Goal: Task Accomplishment & Management: Complete application form

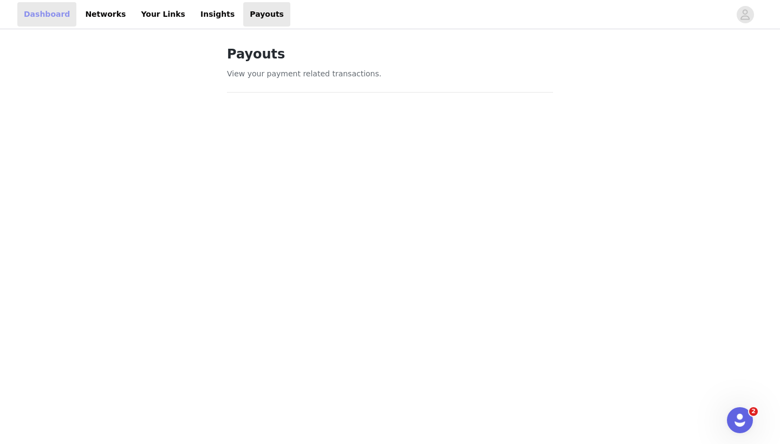
click at [58, 17] on link "Dashboard" at bounding box center [46, 14] width 59 height 24
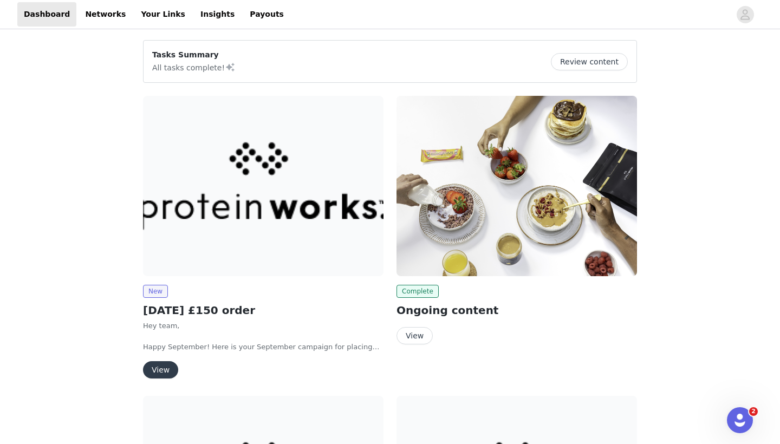
click at [165, 376] on button "View" at bounding box center [160, 369] width 35 height 17
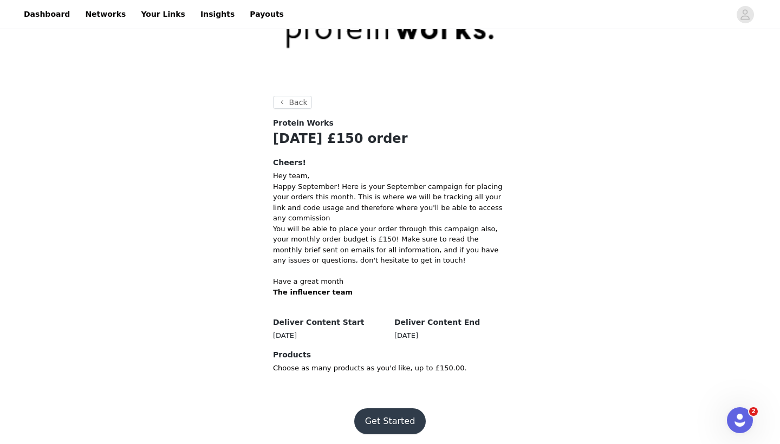
scroll to position [95, 0]
click at [398, 420] on button "Get Started" at bounding box center [390, 422] width 72 height 26
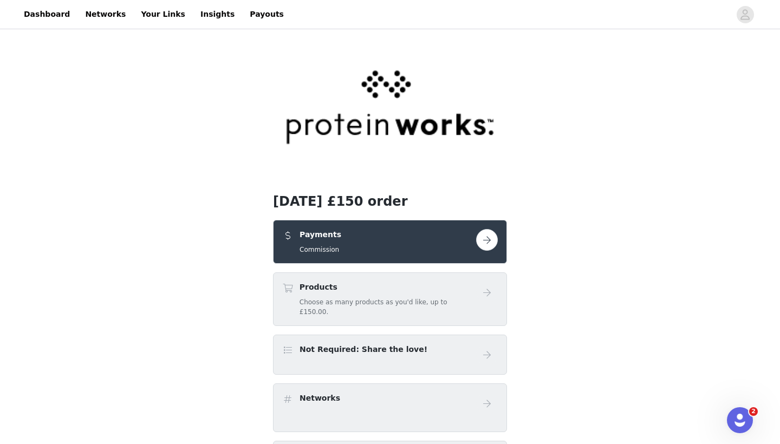
click at [486, 246] on button "button" at bounding box center [487, 240] width 22 height 22
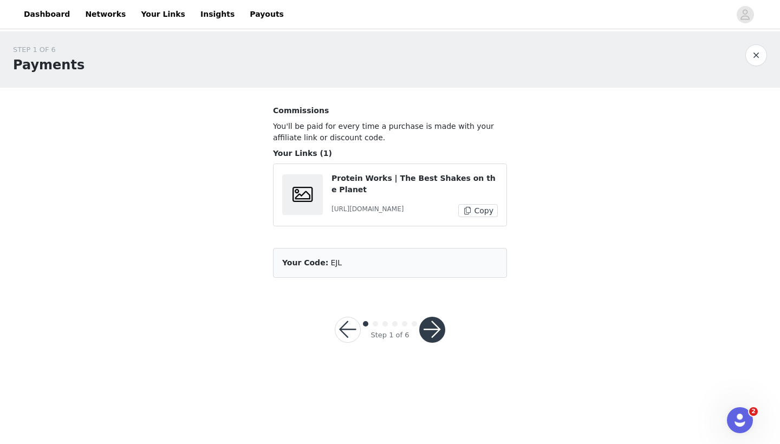
click at [431, 329] on button "button" at bounding box center [432, 330] width 26 height 26
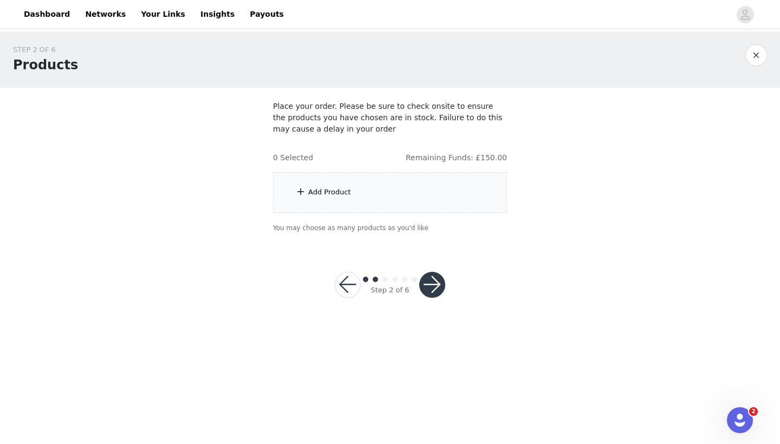
click at [371, 190] on div "Add Product" at bounding box center [390, 192] width 234 height 41
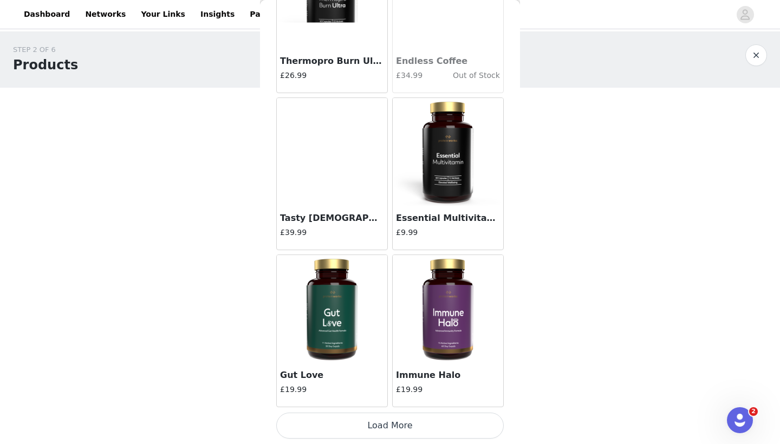
scroll to position [1213, 0]
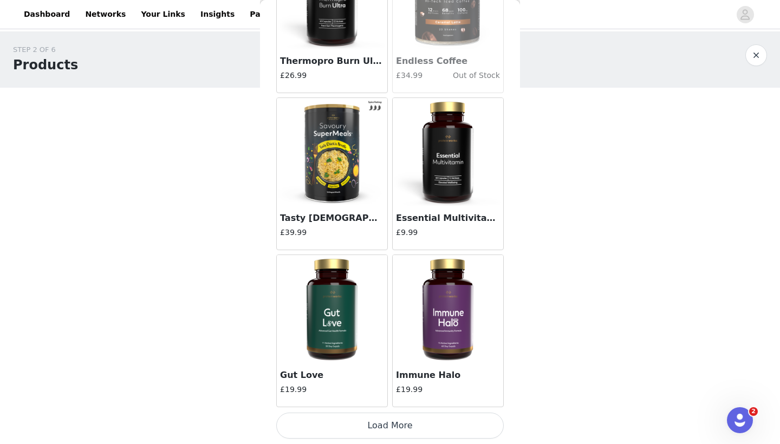
click at [368, 427] on button "Load More" at bounding box center [389, 426] width 227 height 26
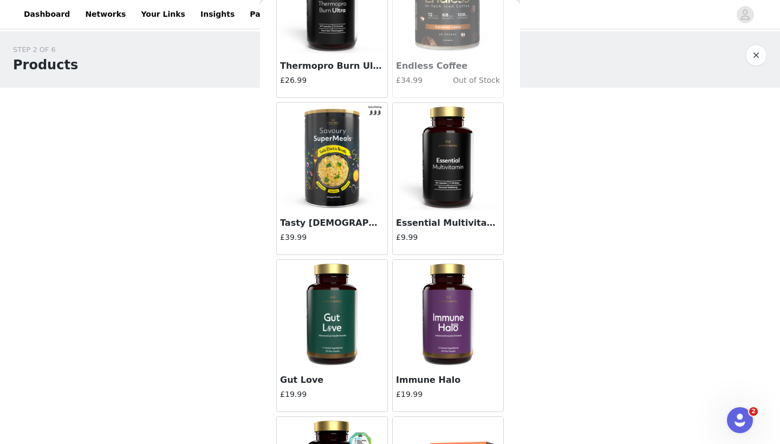
scroll to position [0, 0]
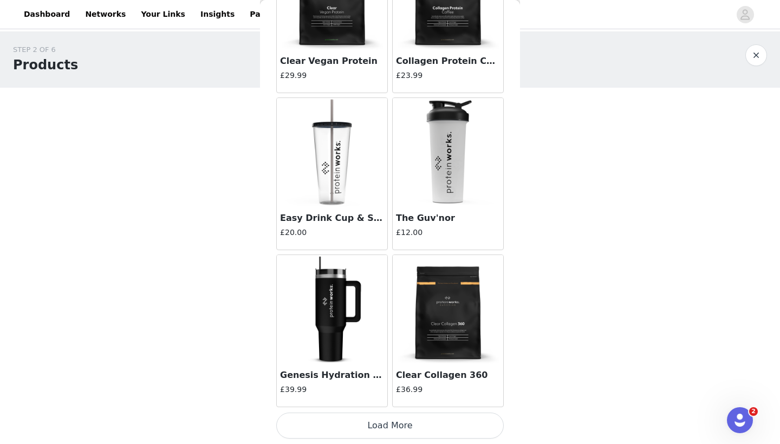
click at [401, 421] on button "Load More" at bounding box center [389, 426] width 227 height 26
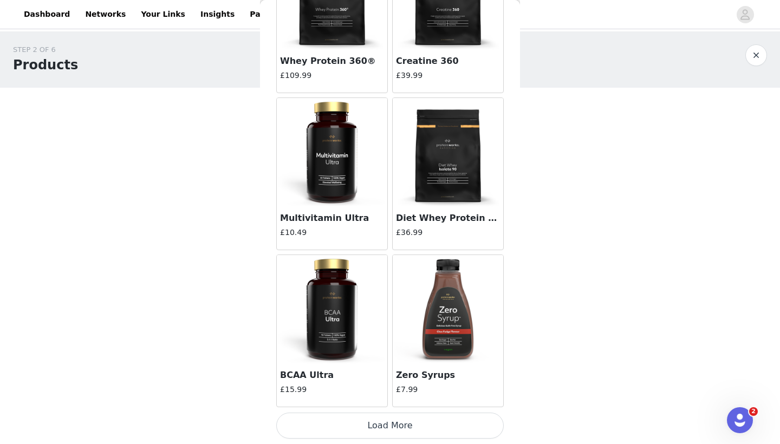
click at [403, 431] on button "Load More" at bounding box center [389, 426] width 227 height 26
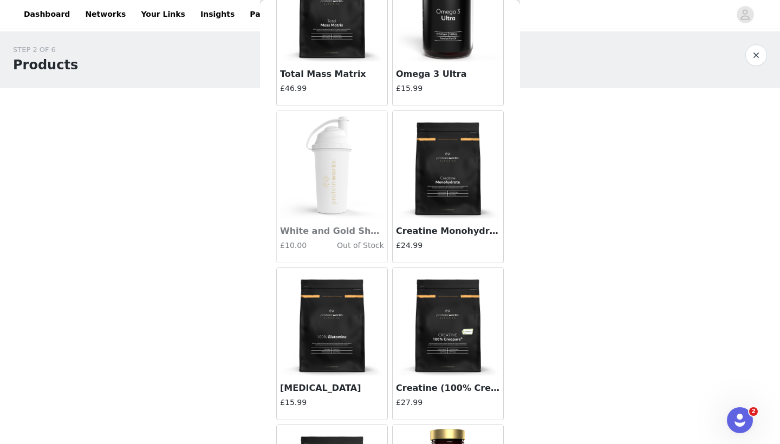
scroll to position [5440, 0]
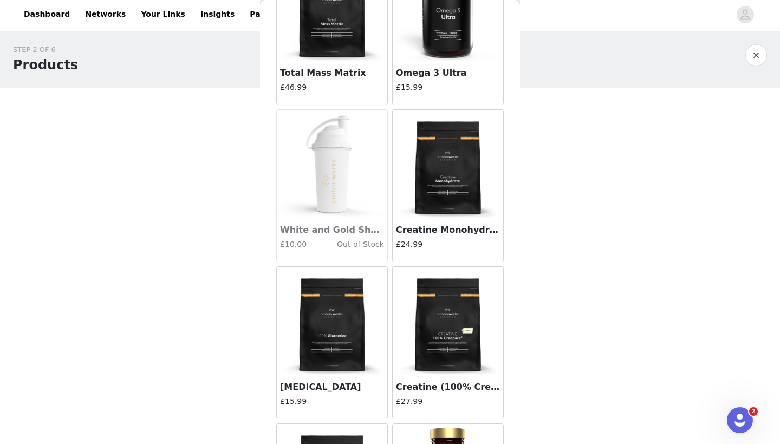
click at [449, 197] on img at bounding box center [448, 164] width 108 height 108
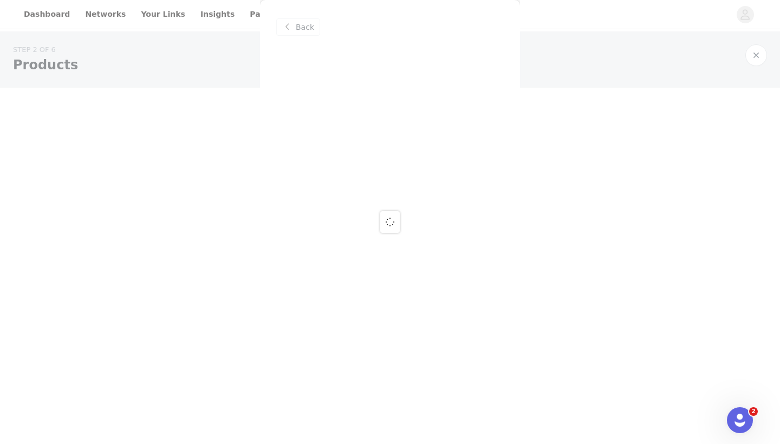
scroll to position [0, 0]
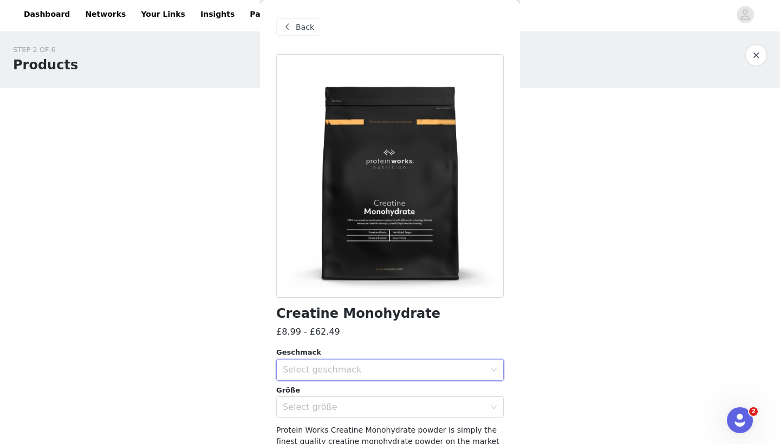
click at [366, 375] on div "Select geschmack" at bounding box center [386, 370] width 207 height 21
click at [340, 415] on li "Orange Burst" at bounding box center [389, 410] width 227 height 17
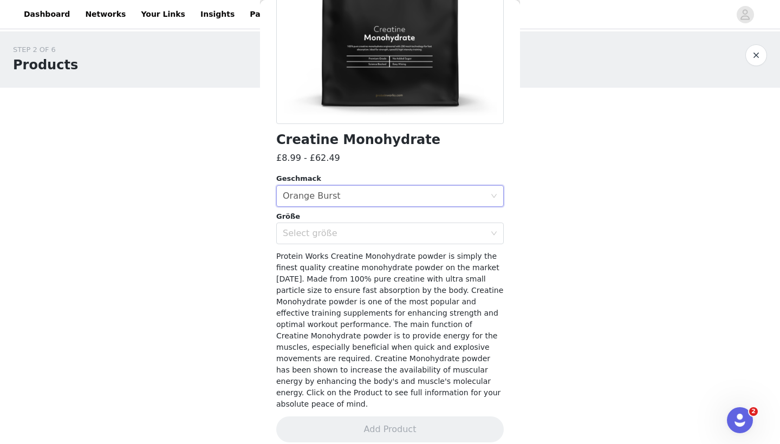
scroll to position [173, 0]
click at [466, 234] on div "Select größe" at bounding box center [384, 233] width 202 height 11
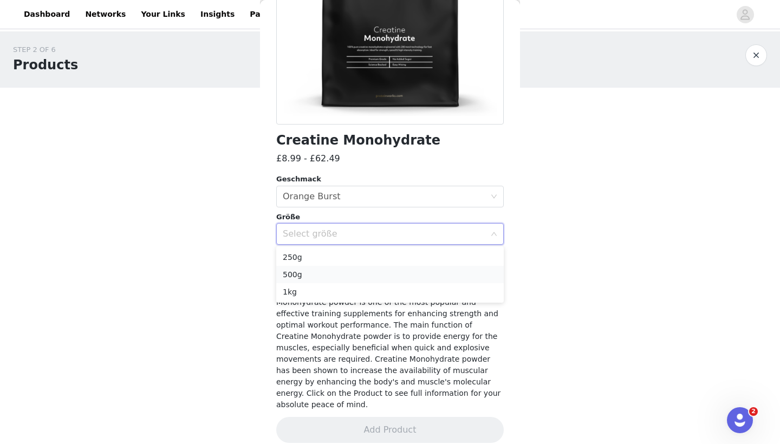
click at [381, 273] on li "500g" at bounding box center [389, 274] width 227 height 17
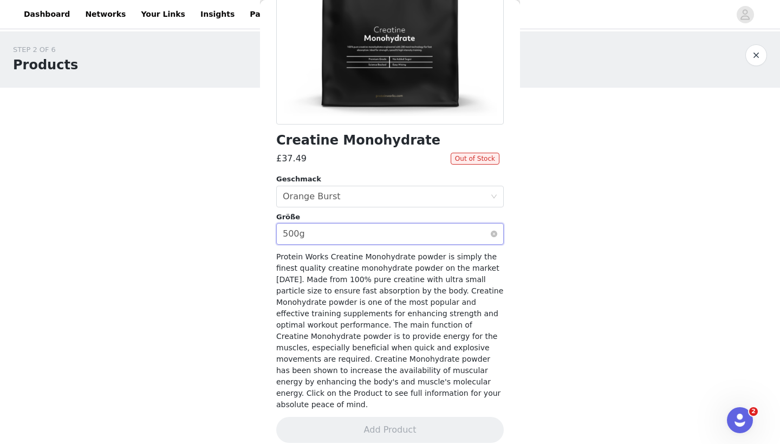
click at [426, 235] on div "Select größe 500g" at bounding box center [386, 234] width 207 height 21
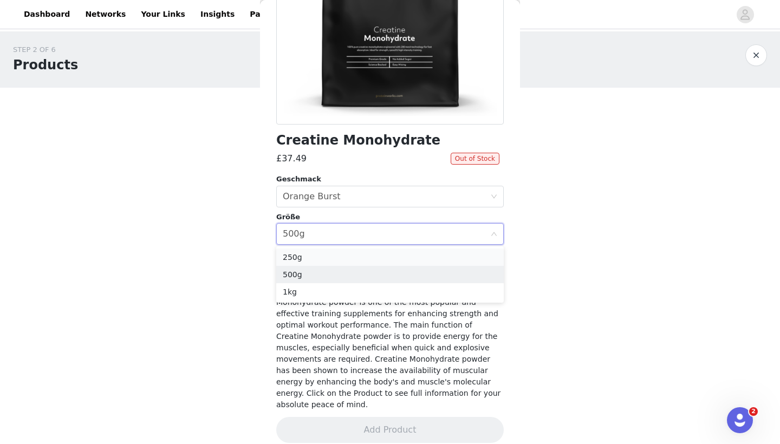
click at [382, 251] on li "250g" at bounding box center [389, 257] width 227 height 17
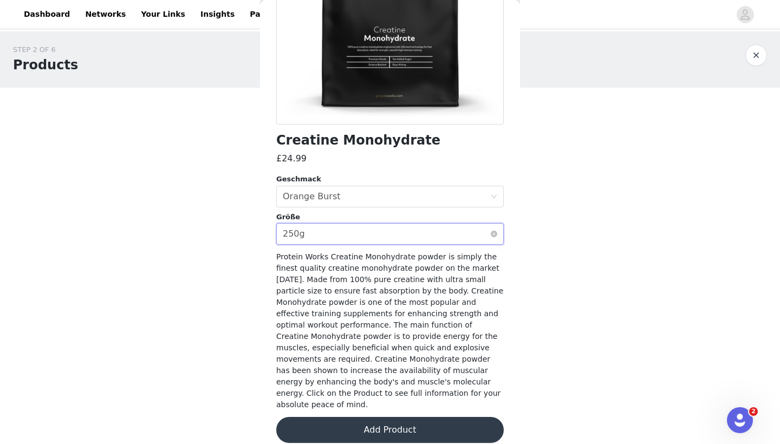
click at [397, 237] on div "Select größe 250g" at bounding box center [386, 234] width 207 height 21
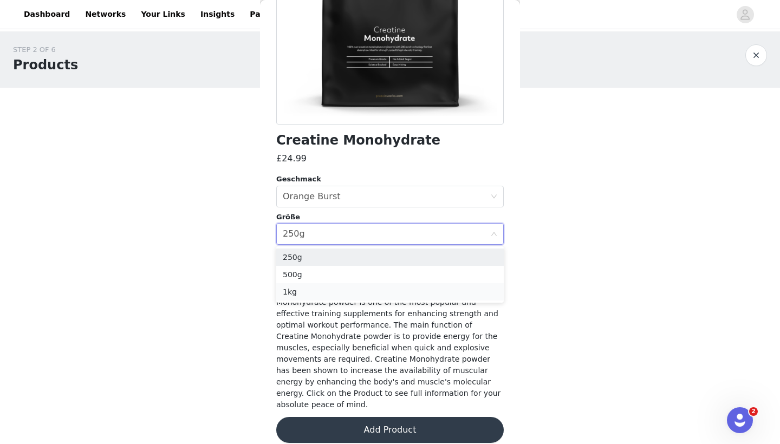
click at [360, 290] on li "1kg" at bounding box center [389, 291] width 227 height 17
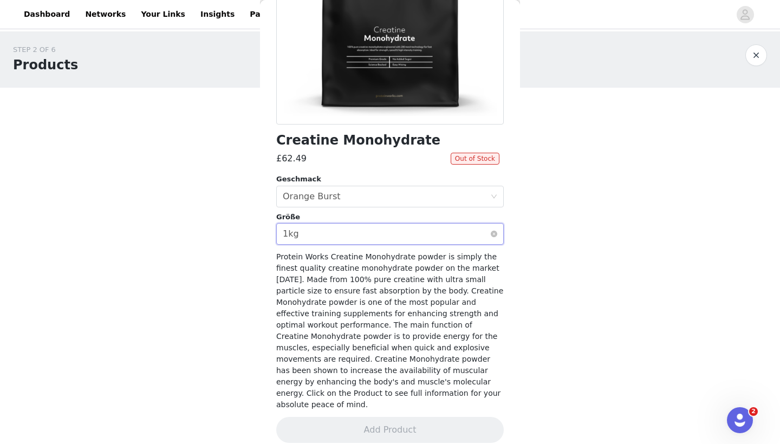
click at [376, 232] on div "Select größe 1kg" at bounding box center [386, 234] width 207 height 21
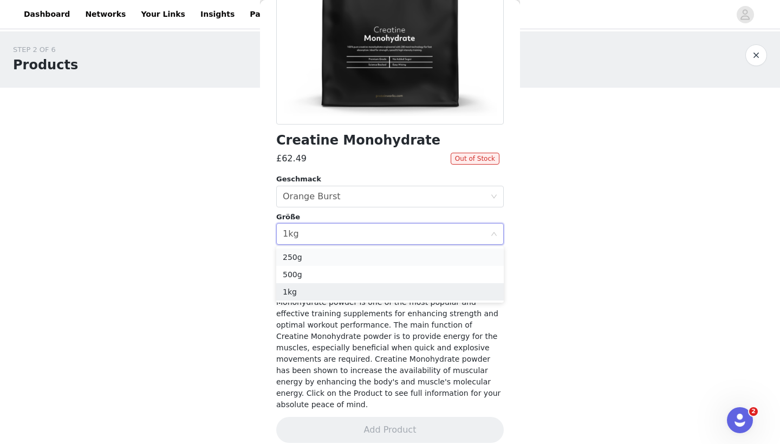
click at [357, 256] on li "250g" at bounding box center [389, 257] width 227 height 17
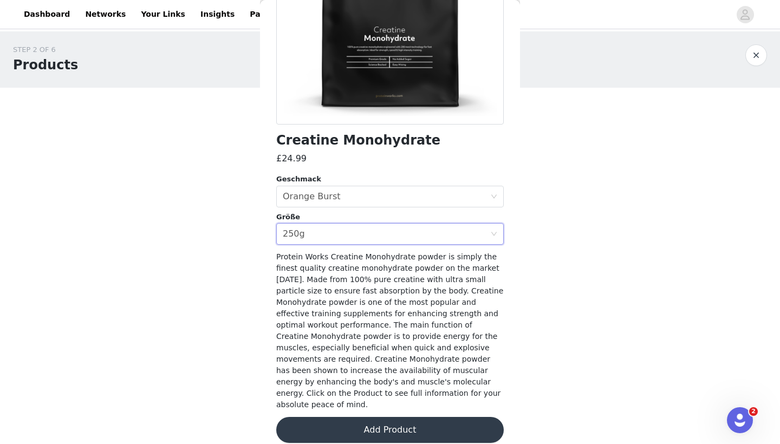
click at [365, 419] on button "Add Product" at bounding box center [389, 430] width 227 height 26
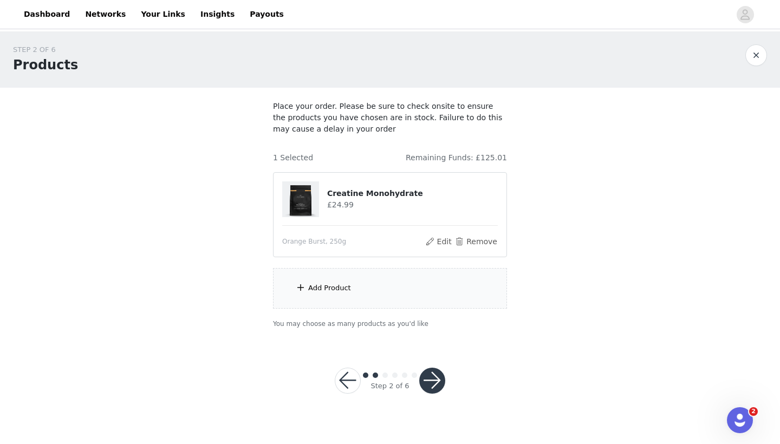
click at [355, 303] on div "Add Product" at bounding box center [390, 288] width 234 height 41
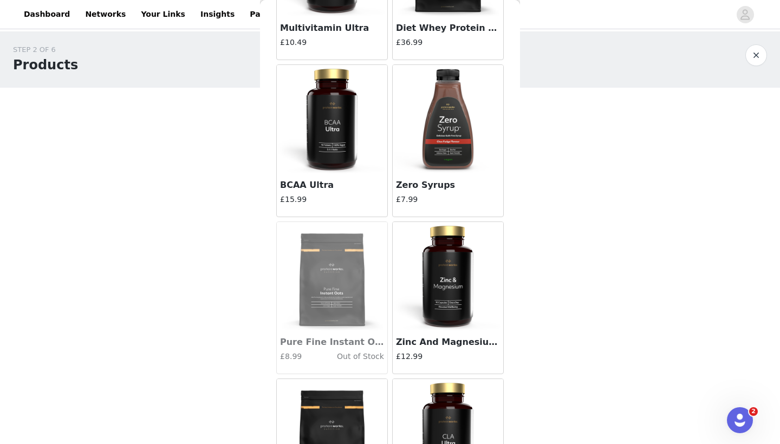
scroll to position [4553, 0]
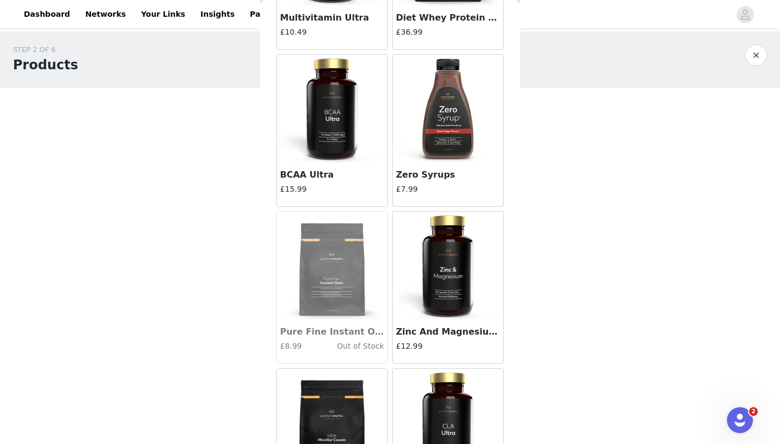
click at [430, 147] on img at bounding box center [448, 109] width 108 height 108
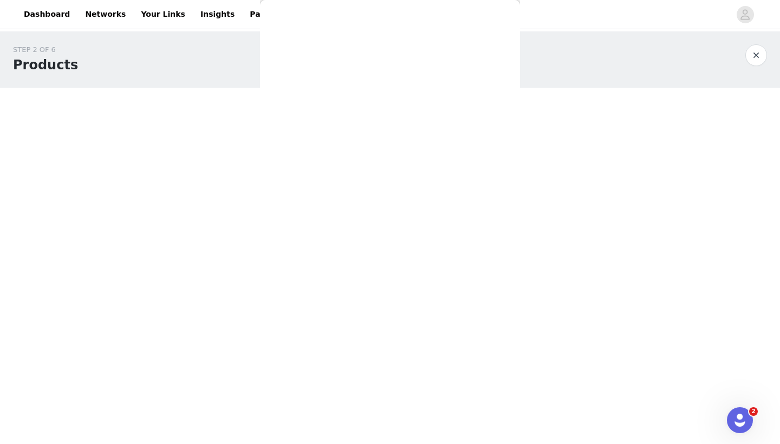
scroll to position [151, 0]
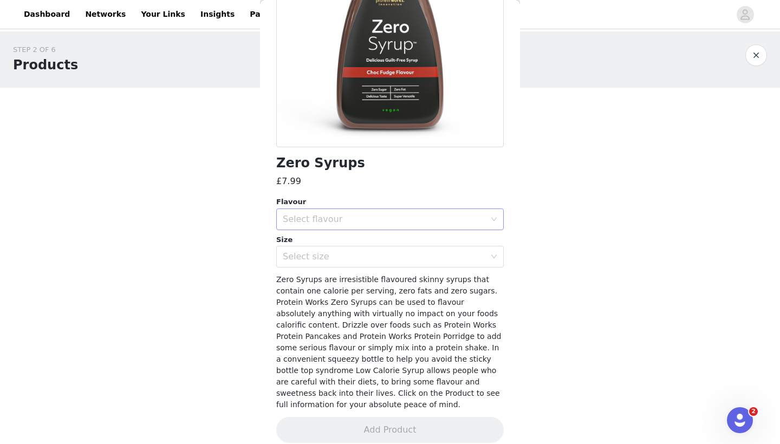
click at [354, 221] on div "Select flavour" at bounding box center [384, 219] width 202 height 11
click at [338, 245] on li "Choc Fudge" at bounding box center [389, 242] width 227 height 17
click at [327, 260] on div "Select size" at bounding box center [384, 256] width 202 height 11
click at [316, 278] on li "425ml" at bounding box center [389, 279] width 227 height 17
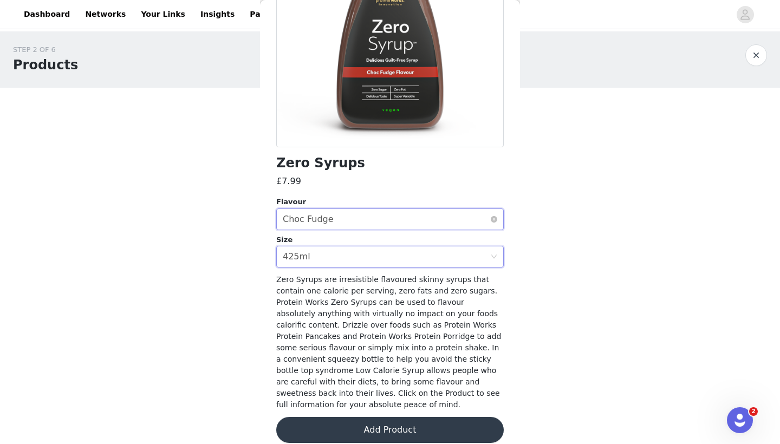
click at [333, 220] on div "Select flavour Choc Fudge" at bounding box center [386, 219] width 207 height 21
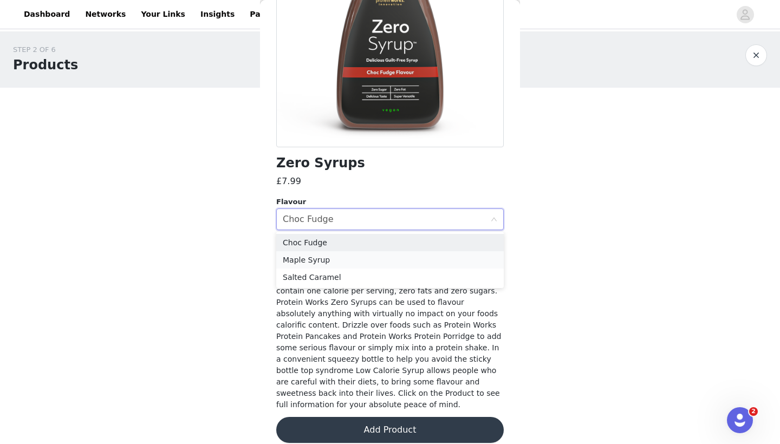
click at [321, 267] on li "Maple Syrup" at bounding box center [389, 259] width 227 height 17
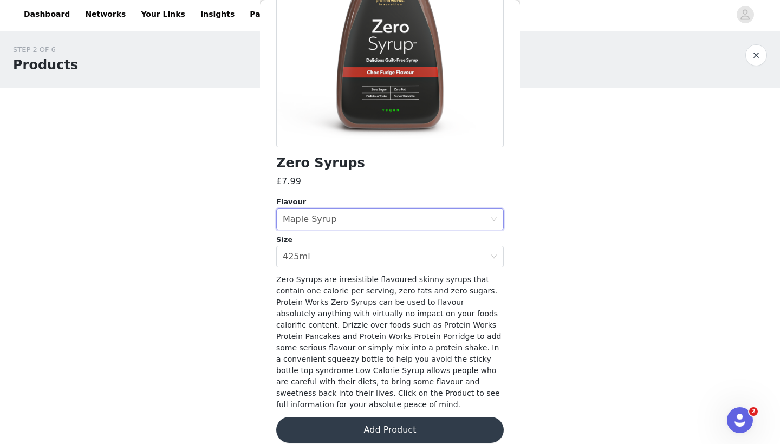
click at [348, 417] on button "Add Product" at bounding box center [389, 430] width 227 height 26
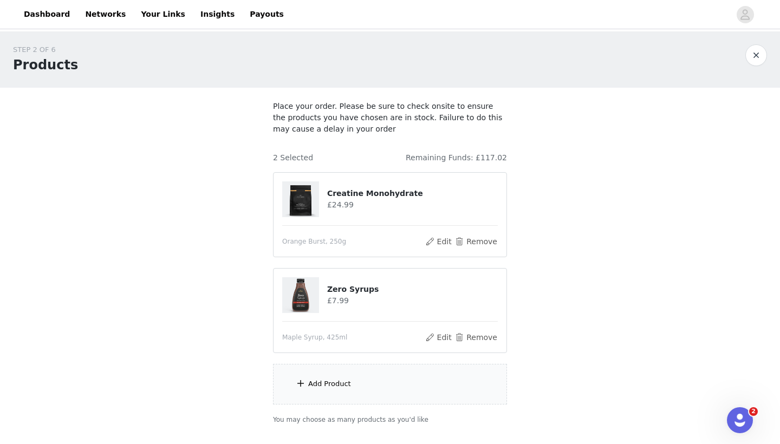
click at [351, 381] on div "Add Product" at bounding box center [390, 384] width 234 height 41
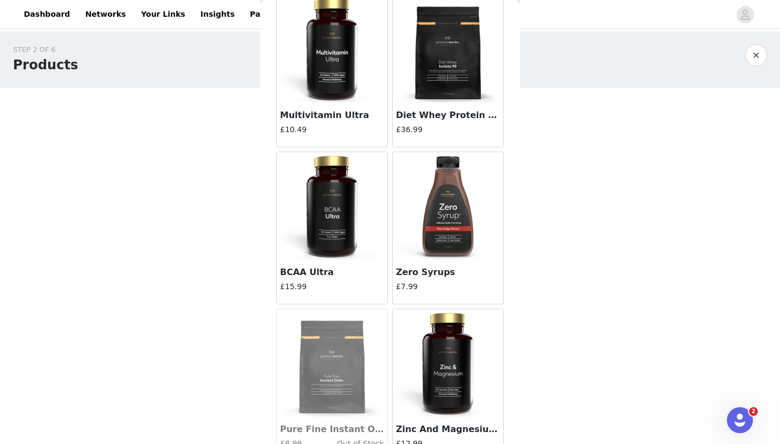
click at [437, 235] on img at bounding box center [448, 206] width 108 height 108
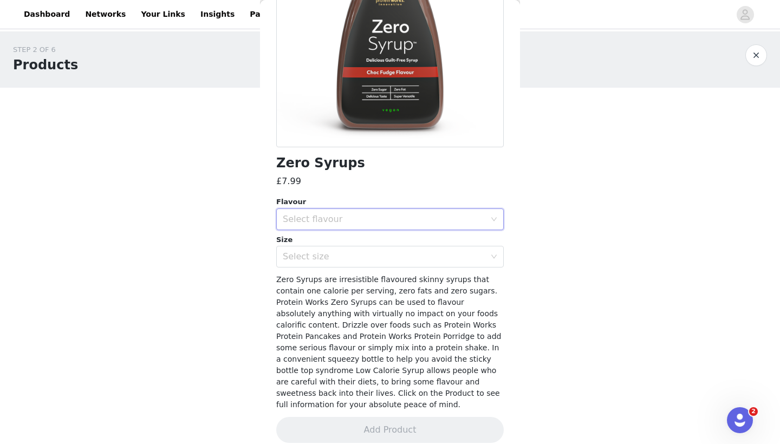
click at [325, 225] on div "Select flavour" at bounding box center [386, 219] width 207 height 21
click at [314, 275] on li "Salted Caramel" at bounding box center [389, 277] width 227 height 17
click at [325, 250] on div "Select size" at bounding box center [386, 256] width 207 height 21
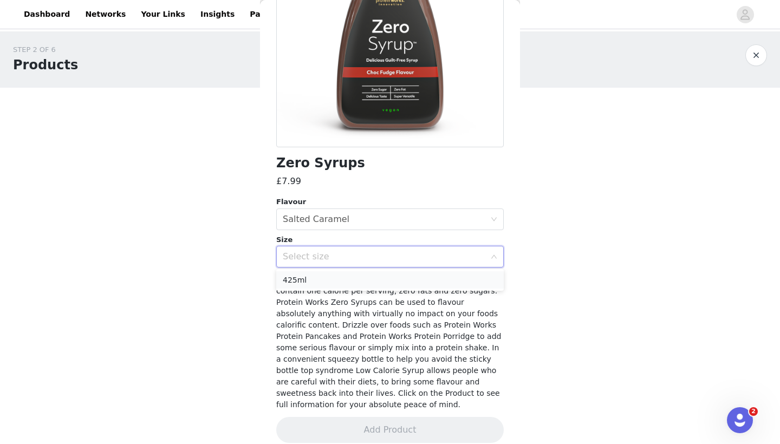
click at [312, 287] on li "425ml" at bounding box center [389, 279] width 227 height 17
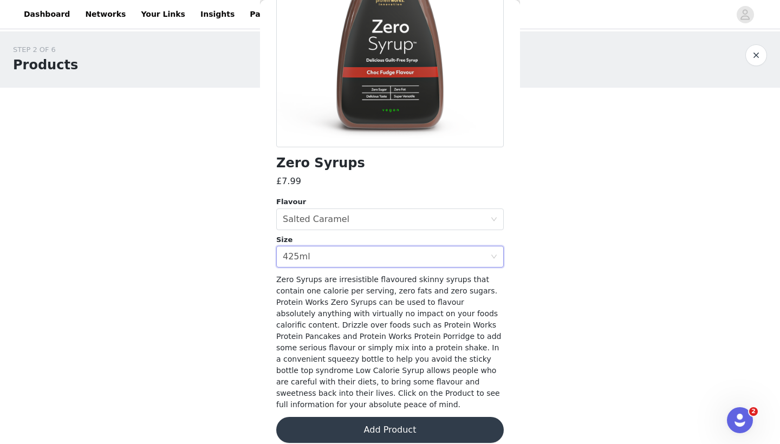
click at [335, 417] on button "Add Product" at bounding box center [389, 430] width 227 height 26
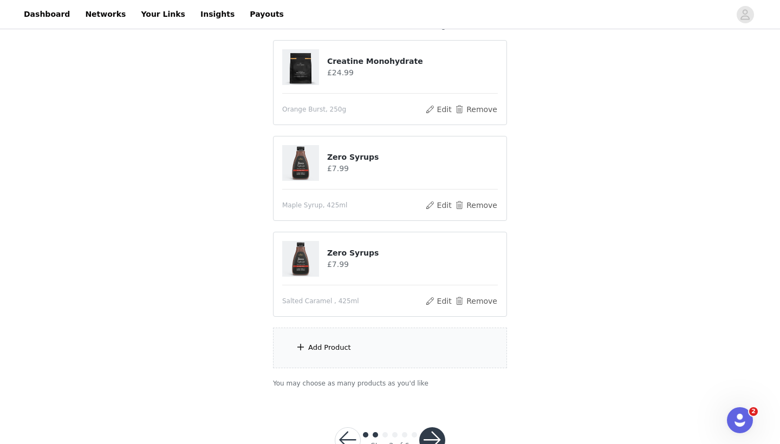
scroll to position [165, 0]
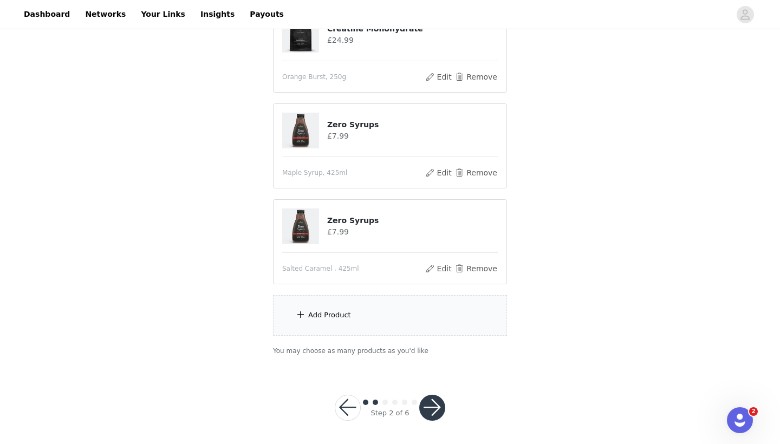
click at [362, 322] on div "Add Product" at bounding box center [390, 315] width 234 height 41
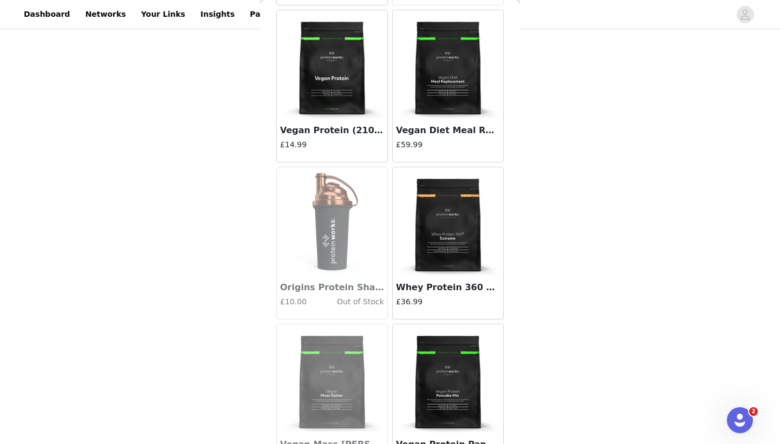
scroll to position [7597, 0]
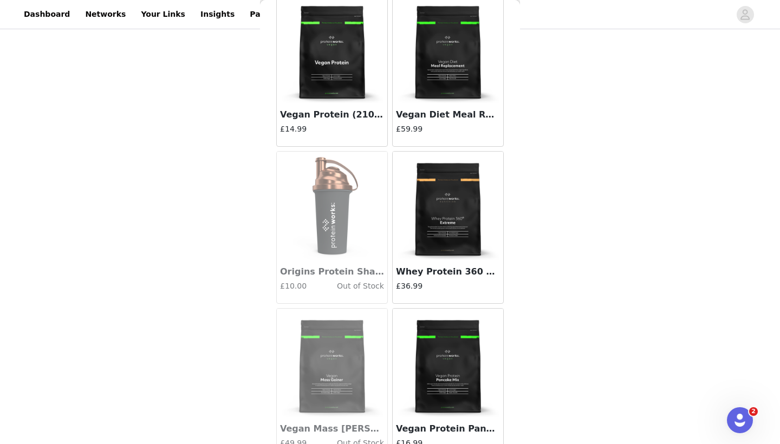
click at [437, 228] on img at bounding box center [448, 206] width 108 height 108
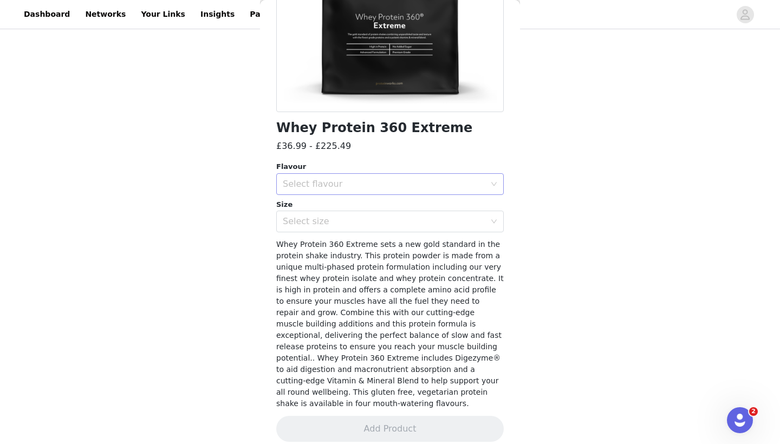
scroll to position [185, 0]
click at [386, 185] on div "Select flavour" at bounding box center [384, 185] width 202 height 11
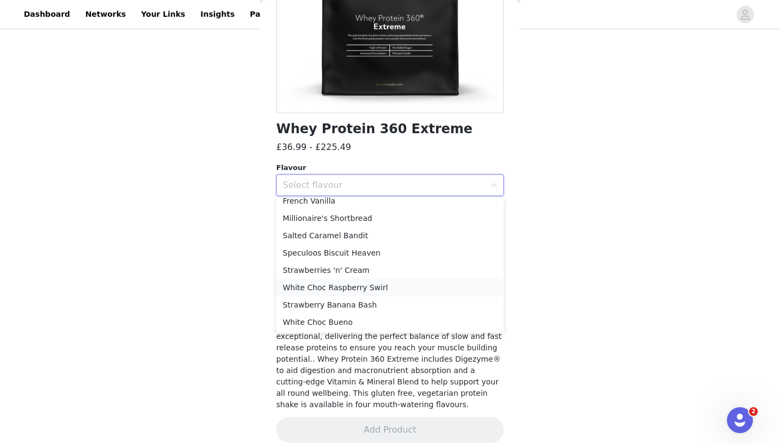
scroll to position [164, 0]
click at [360, 325] on li "White Choc Bueno" at bounding box center [389, 321] width 227 height 17
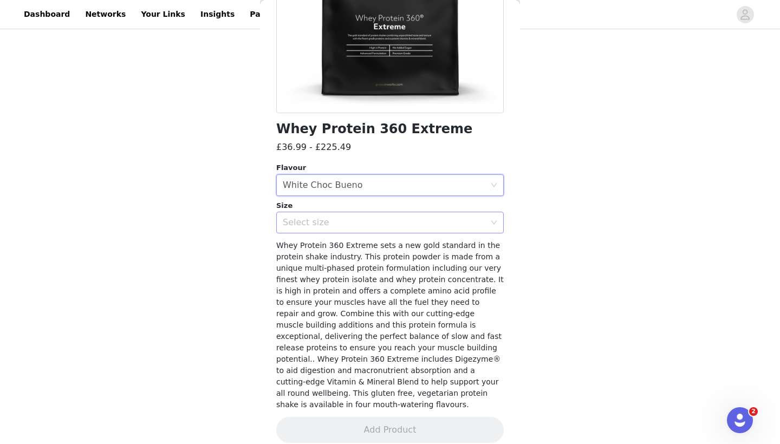
click at [371, 226] on div "Select size" at bounding box center [384, 222] width 202 height 11
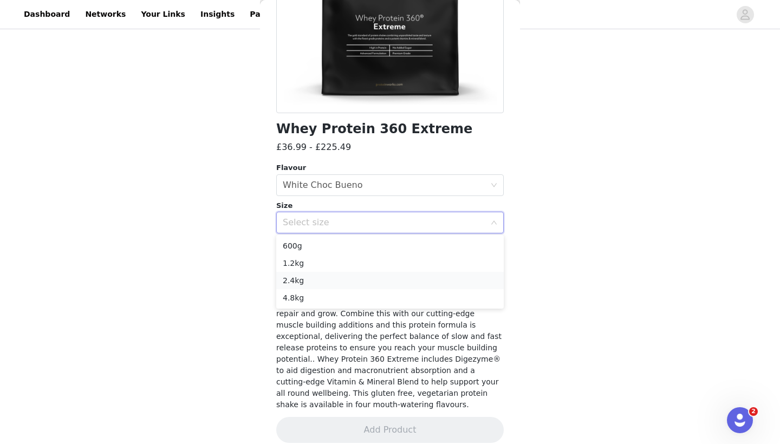
click at [336, 280] on li "2.4kg" at bounding box center [389, 280] width 227 height 17
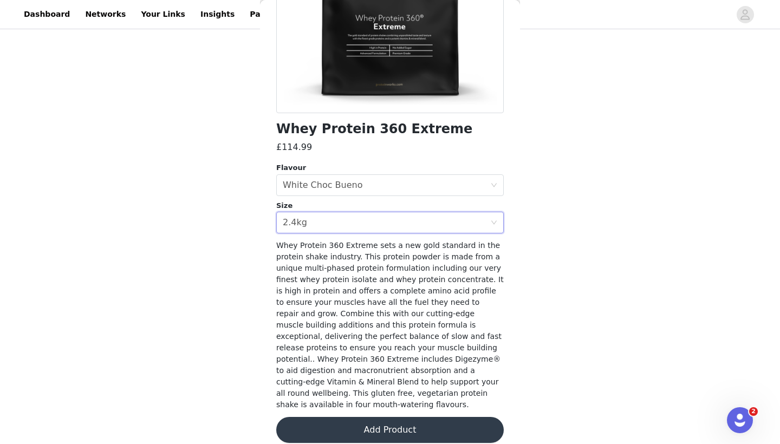
click at [332, 420] on button "Add Product" at bounding box center [389, 430] width 227 height 26
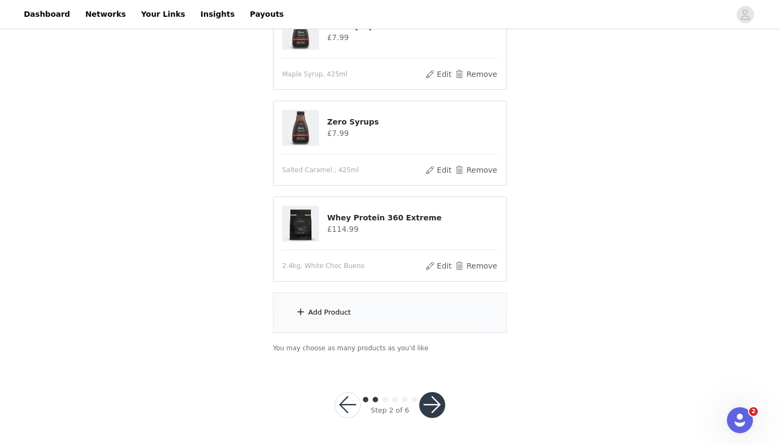
scroll to position [263, 0]
click at [440, 266] on button "Edit" at bounding box center [438, 266] width 28 height 13
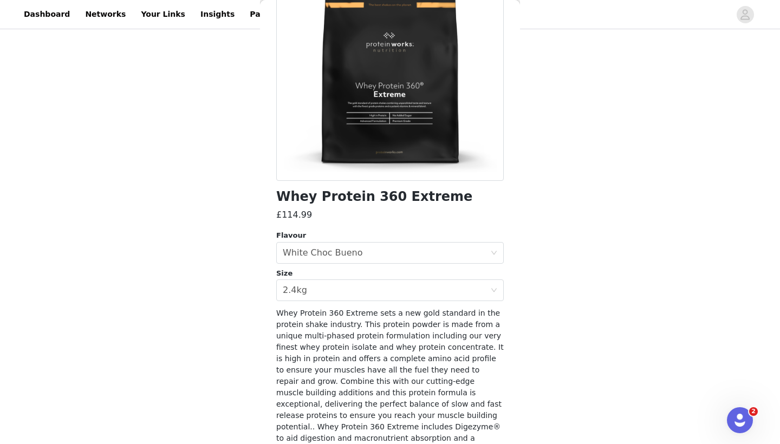
scroll to position [123, 0]
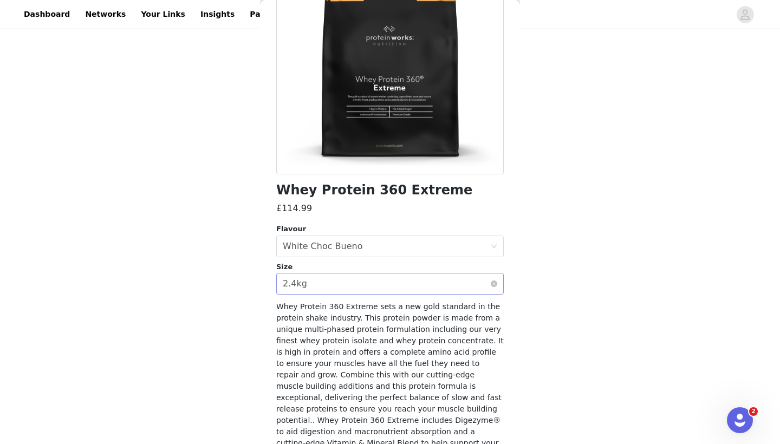
click at [328, 291] on div "Select size 2.4kg" at bounding box center [386, 283] width 207 height 21
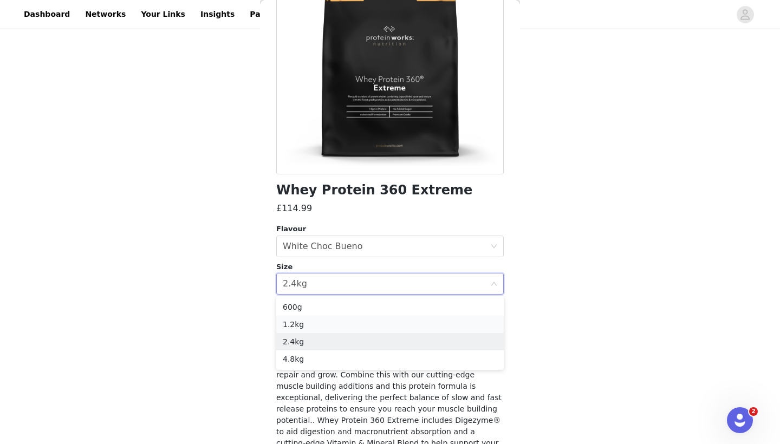
click at [316, 325] on li "1.2kg" at bounding box center [389, 324] width 227 height 17
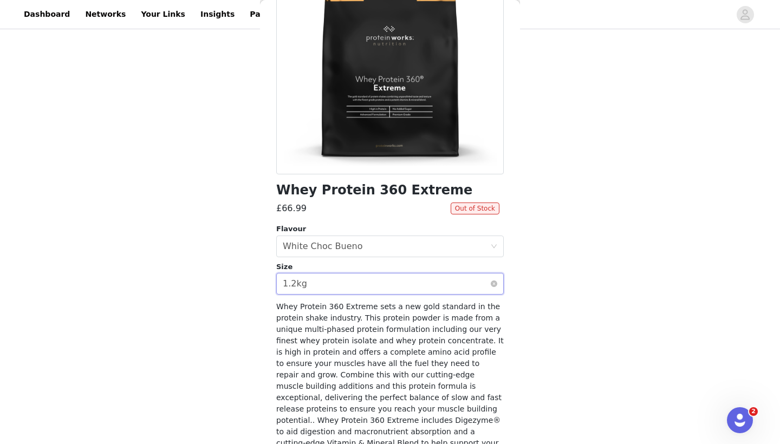
click at [336, 284] on div "Select size 1.2kg" at bounding box center [386, 283] width 207 height 21
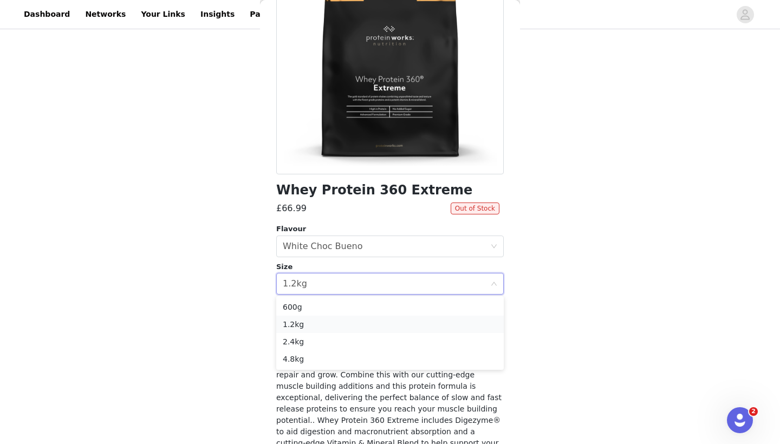
click at [315, 323] on li "1.2kg" at bounding box center [389, 324] width 227 height 17
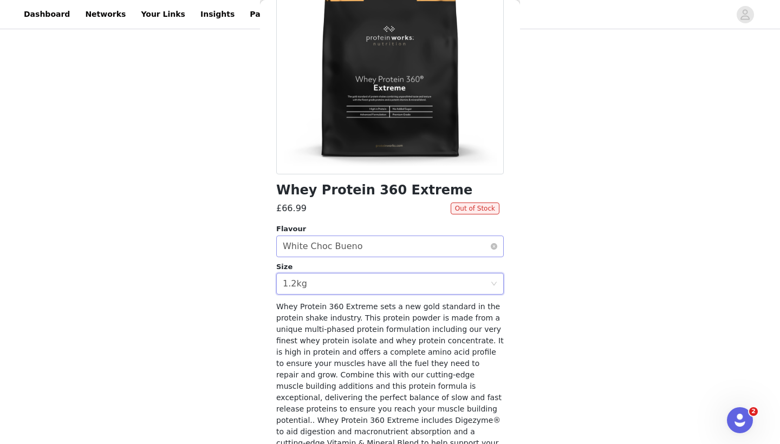
click at [338, 250] on div "White Choc Bueno" at bounding box center [323, 246] width 80 height 21
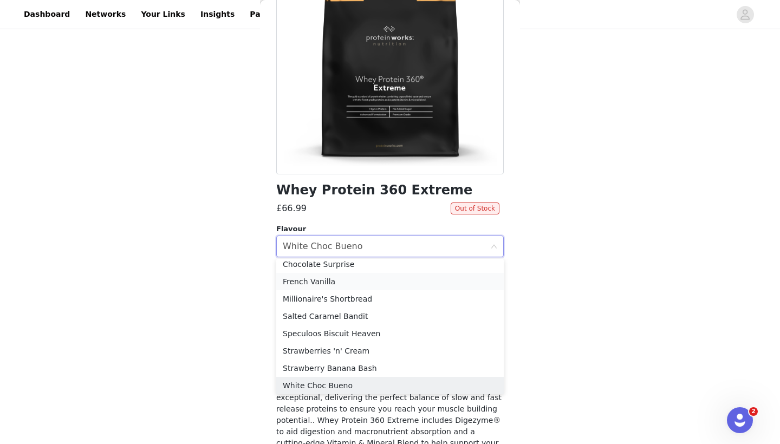
scroll to position [141, 0]
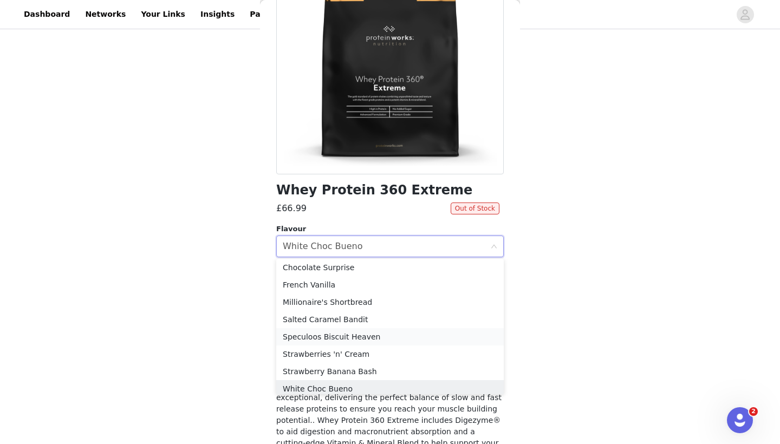
click at [333, 336] on li "Speculoos Biscuit Heaven" at bounding box center [389, 336] width 227 height 17
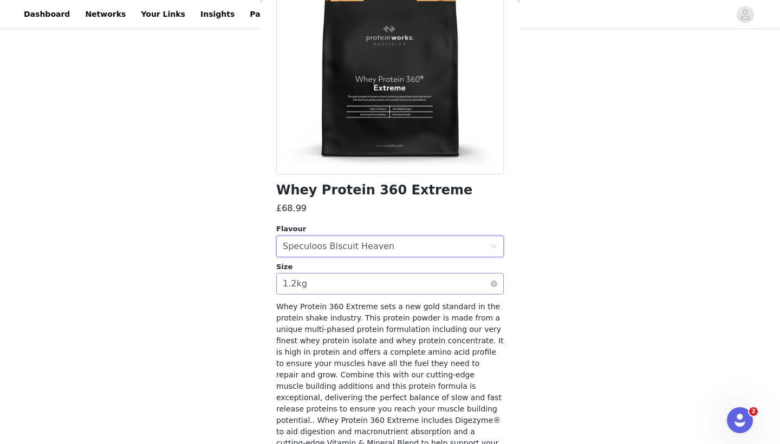
click at [336, 283] on div "Select size 1.2kg" at bounding box center [386, 283] width 207 height 21
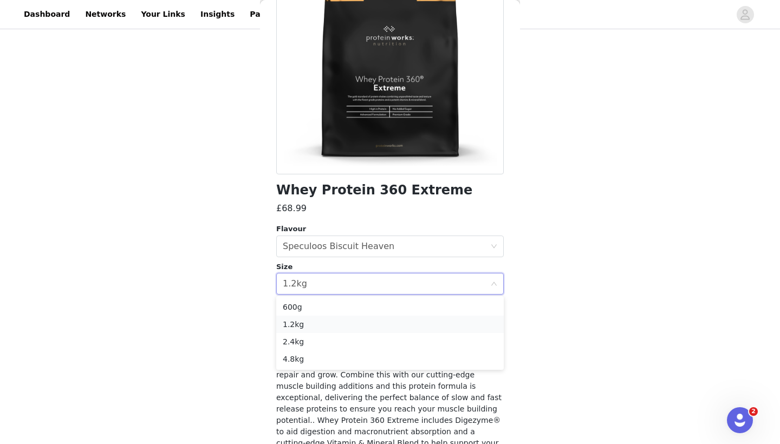
click at [316, 325] on li "1.2kg" at bounding box center [389, 324] width 227 height 17
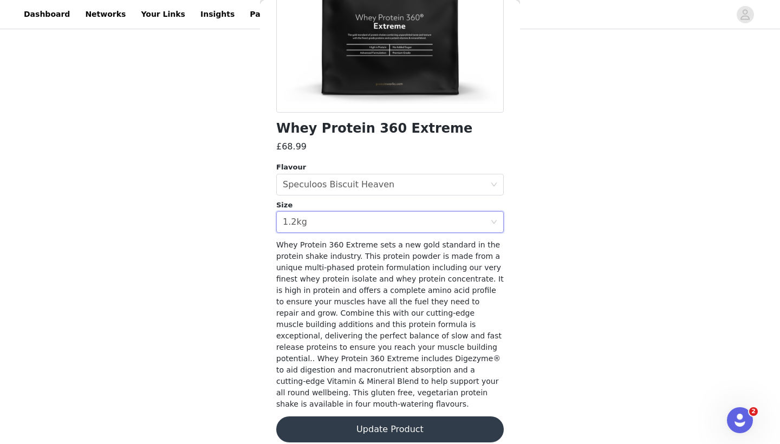
scroll to position [185, 0]
click at [385, 420] on button "Update Product" at bounding box center [389, 430] width 227 height 26
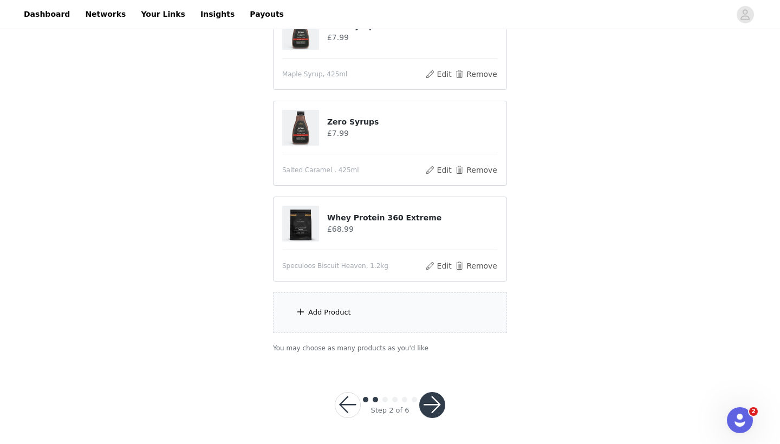
scroll to position [263, 0]
click at [337, 318] on div "Add Product" at bounding box center [390, 313] width 234 height 41
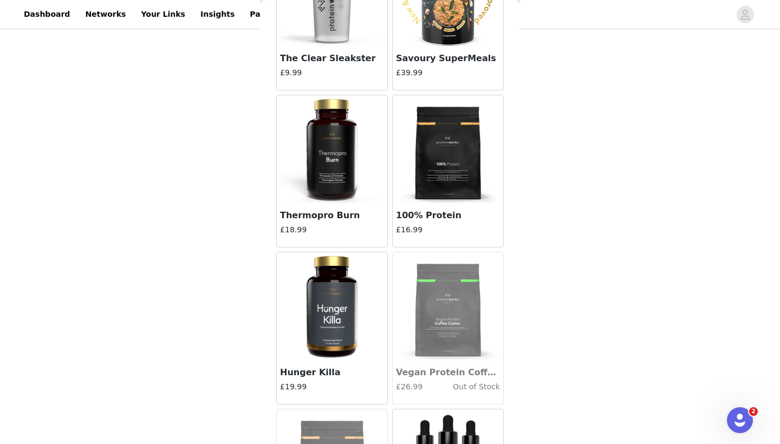
scroll to position [2175, 0]
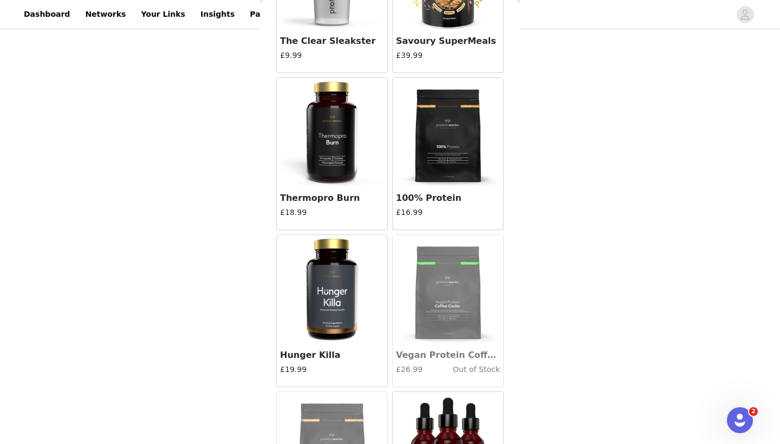
click at [441, 161] on img at bounding box center [448, 132] width 108 height 108
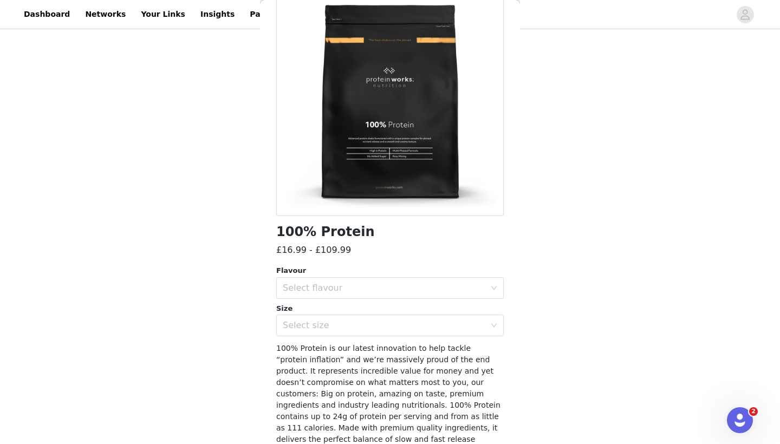
scroll to position [84, 0]
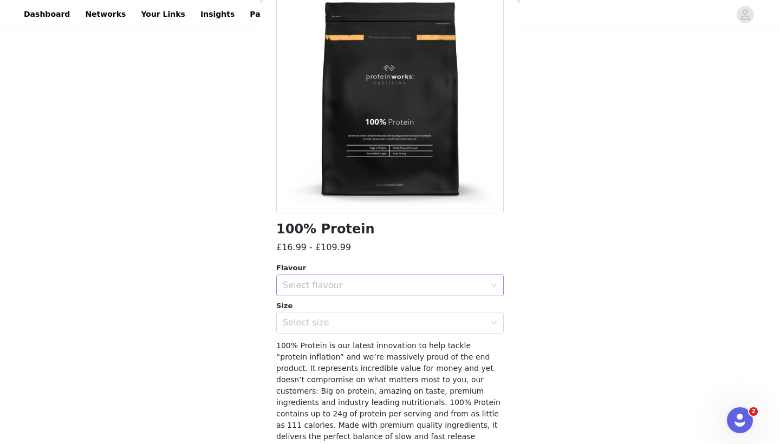
click at [393, 284] on div "Select flavour" at bounding box center [384, 285] width 202 height 11
click at [408, 255] on div "100% Protein £16.99 - £109.99 Flavour Select flavour Size Select size 100% Prot…" at bounding box center [389, 246] width 227 height 552
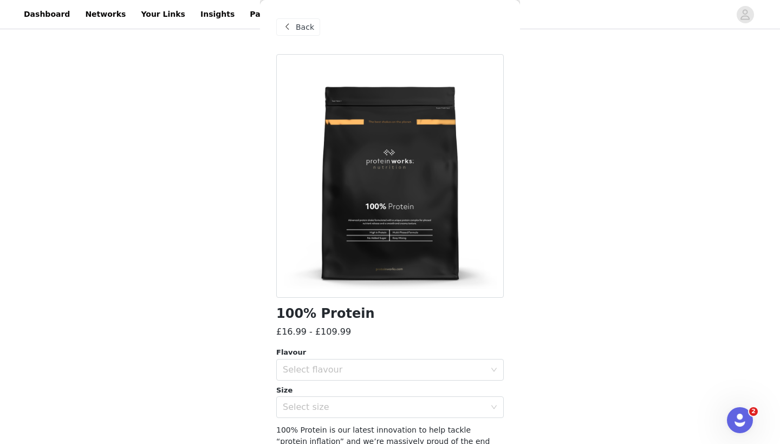
scroll to position [0, 0]
click at [302, 26] on span "Back" at bounding box center [305, 27] width 18 height 11
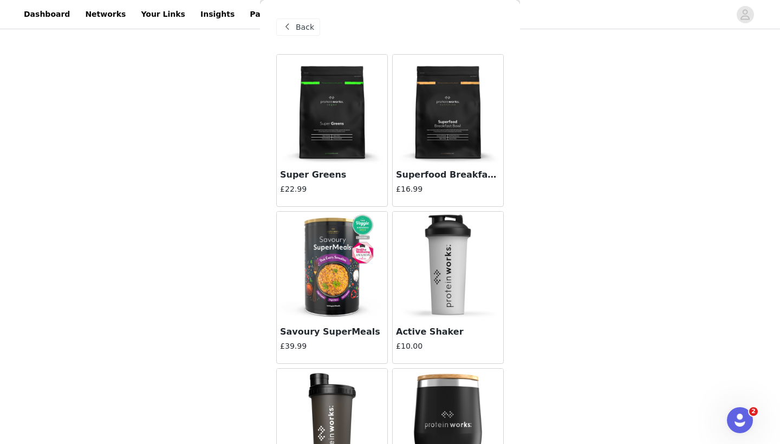
click at [306, 27] on span "Back" at bounding box center [305, 27] width 18 height 11
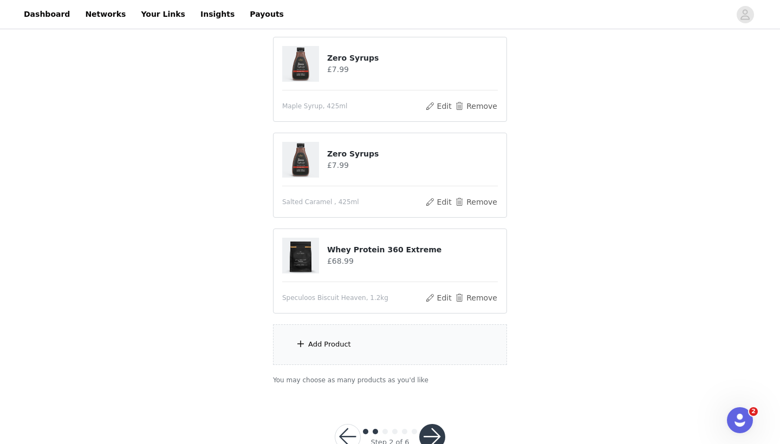
scroll to position [232, 0]
click at [477, 200] on button "Remove" at bounding box center [475, 200] width 43 height 13
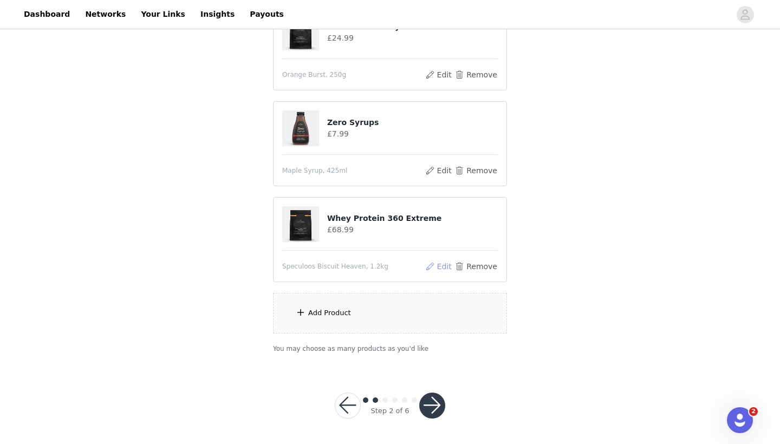
click at [437, 267] on button "Edit" at bounding box center [438, 266] width 28 height 13
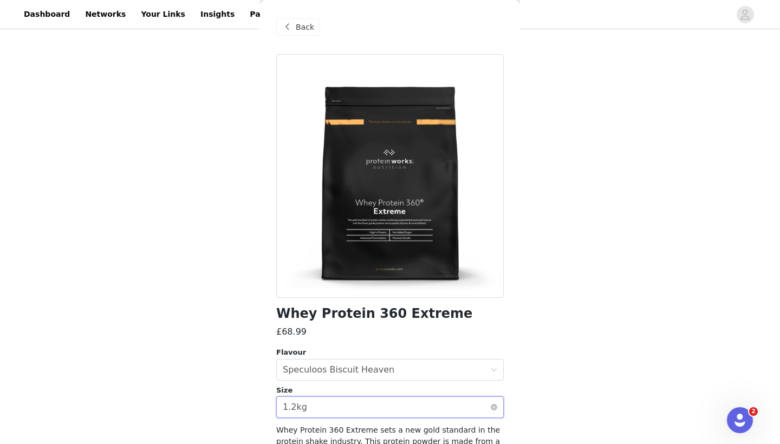
click at [322, 406] on div "Select size 1.2kg" at bounding box center [386, 407] width 207 height 21
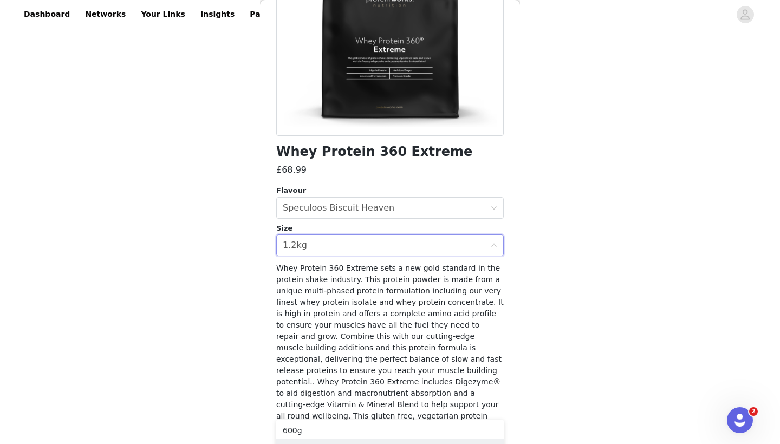
scroll to position [174, 0]
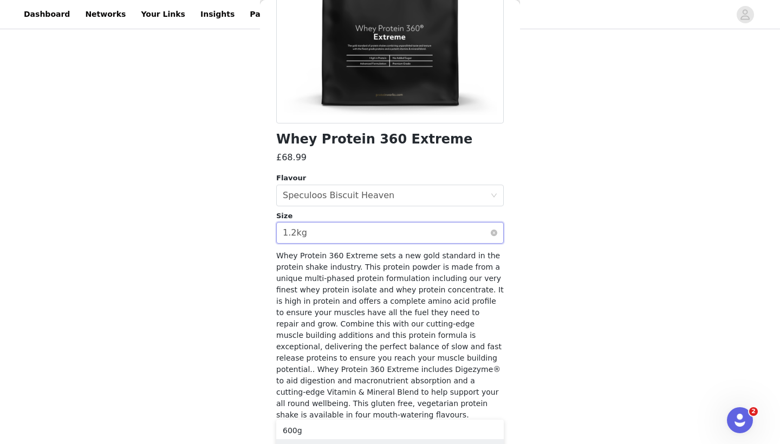
click at [312, 234] on div "Select size 1.2kg" at bounding box center [386, 233] width 207 height 21
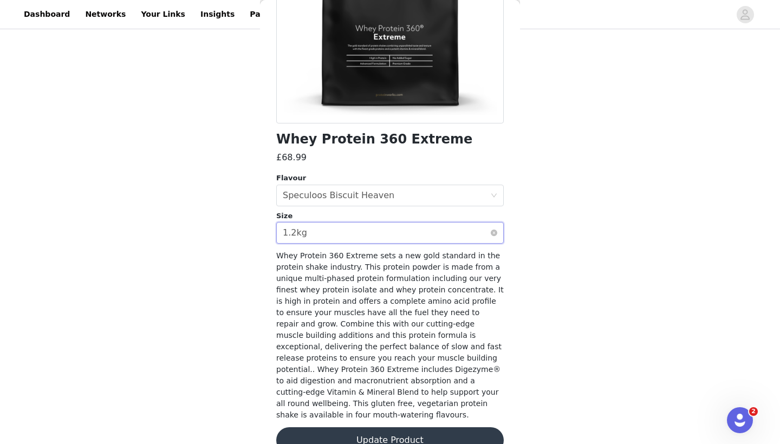
click at [308, 236] on div "Select size 1.2kg" at bounding box center [386, 233] width 207 height 21
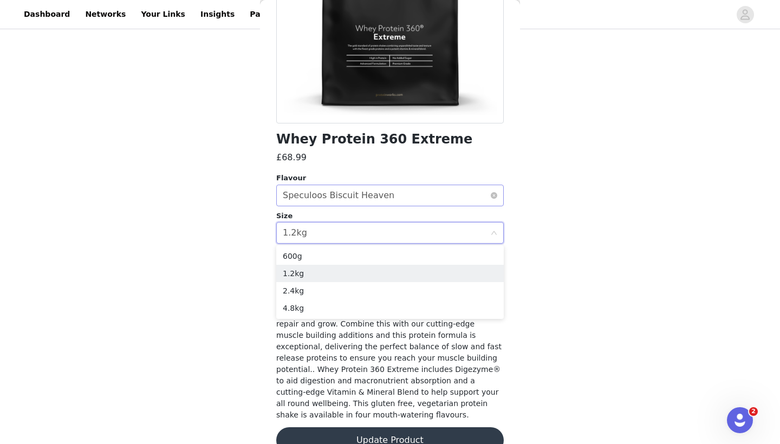
click at [334, 194] on div "Speculoos Biscuit Heaven" at bounding box center [339, 195] width 112 height 21
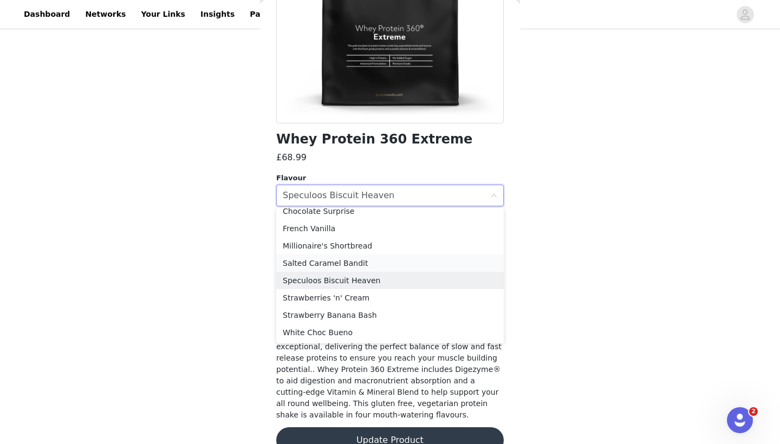
scroll to position [146, 0]
click at [331, 338] on li "White Choc Bueno" at bounding box center [389, 332] width 227 height 17
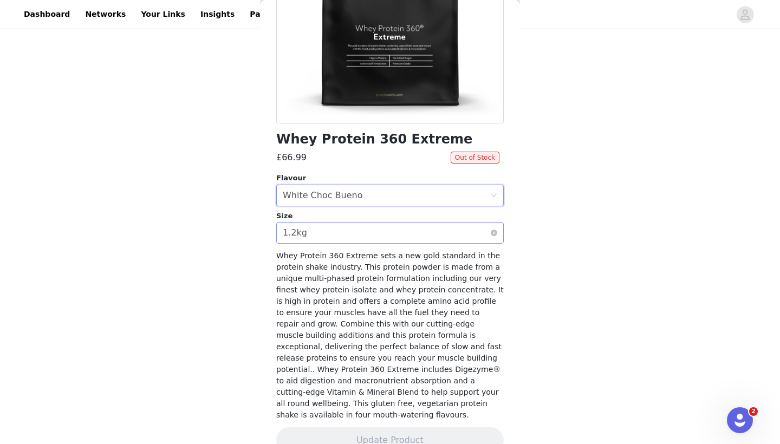
click at [339, 231] on div "Select size 1.2kg" at bounding box center [386, 233] width 207 height 21
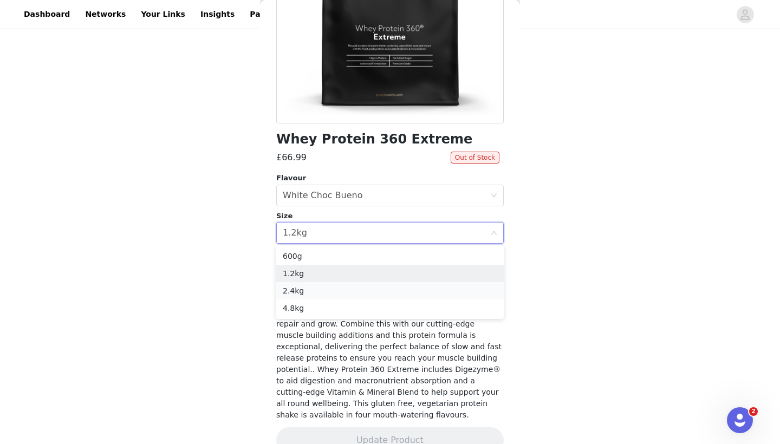
click at [323, 291] on li "2.4kg" at bounding box center [389, 290] width 227 height 17
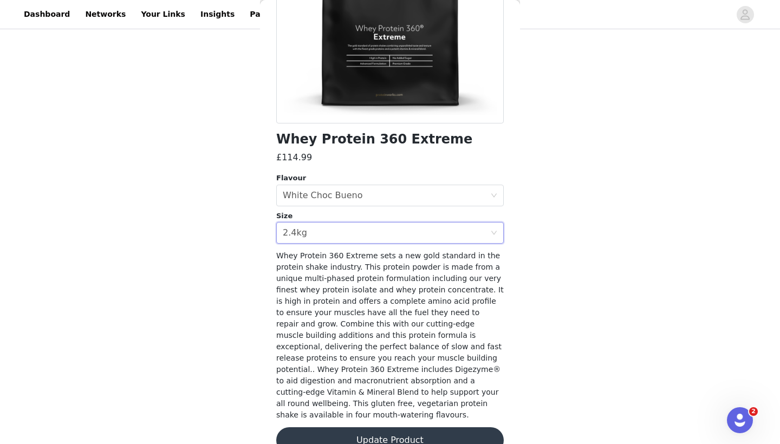
click at [352, 427] on button "Update Product" at bounding box center [389, 440] width 227 height 26
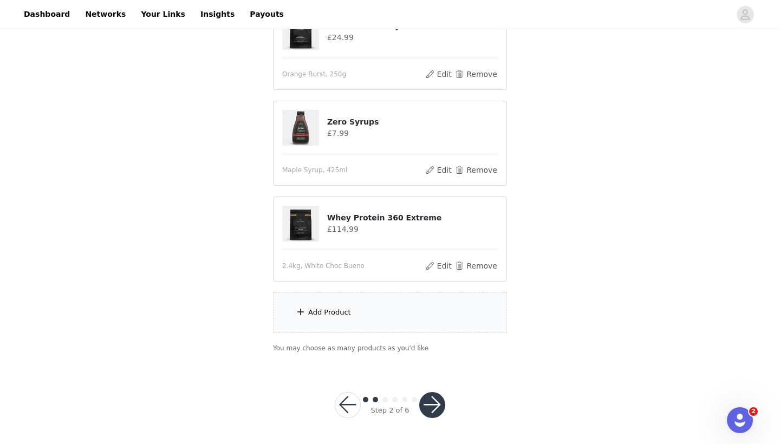
scroll to position [167, 0]
click at [355, 312] on div "Add Product" at bounding box center [390, 313] width 234 height 41
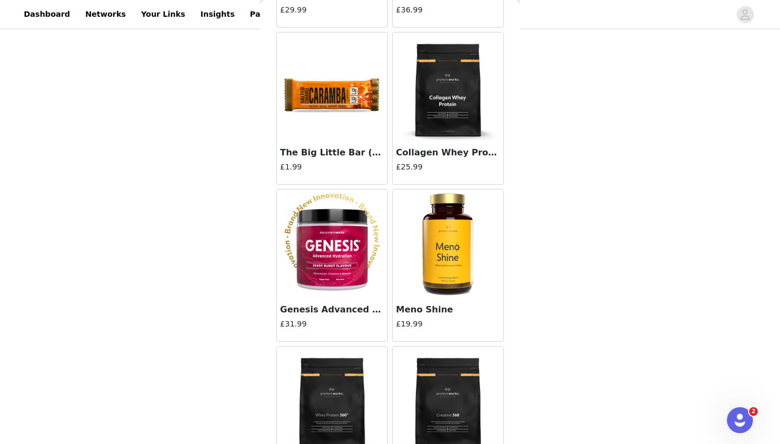
scroll to position [3950, 0]
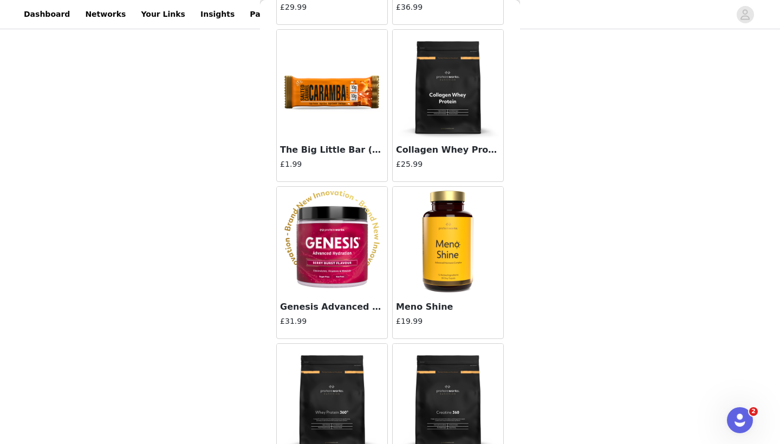
click at [334, 110] on img at bounding box center [332, 84] width 108 height 108
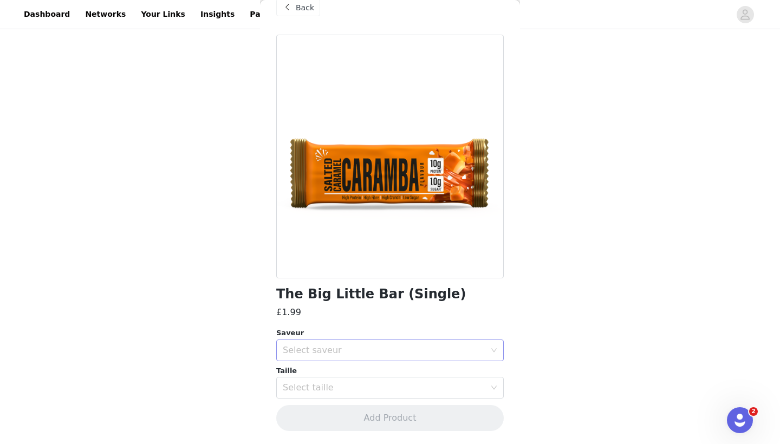
scroll to position [19, 0]
click at [337, 352] on div "Select saveur" at bounding box center [384, 350] width 202 height 11
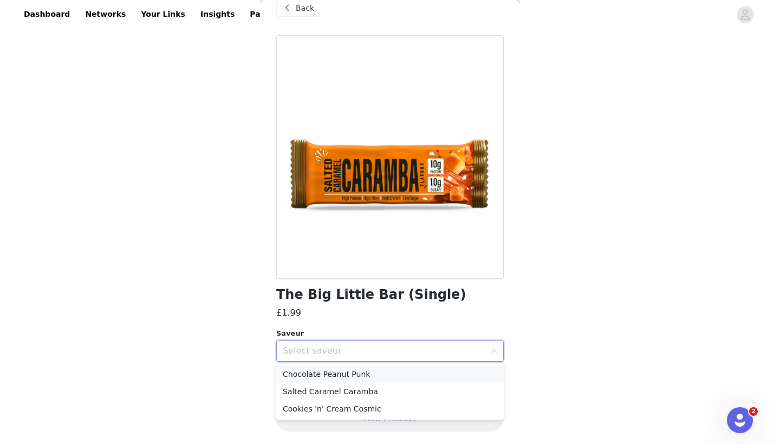
click at [339, 374] on li "Chocolate Peanut Punk" at bounding box center [389, 373] width 227 height 17
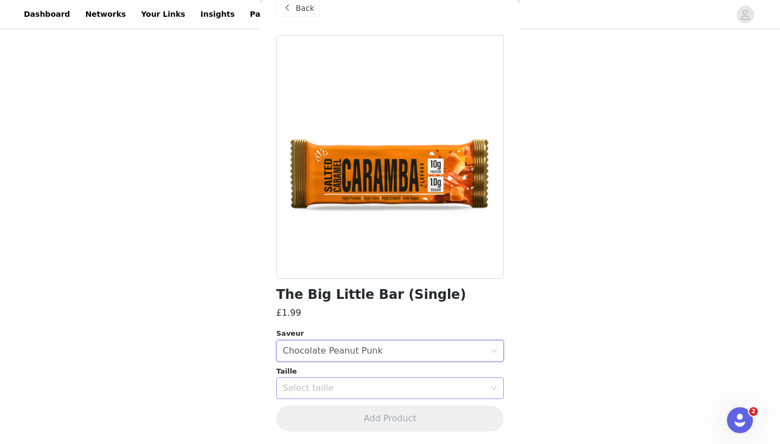
click at [336, 391] on div "Select taille" at bounding box center [384, 388] width 202 height 11
click at [324, 409] on li "33g" at bounding box center [389, 411] width 227 height 17
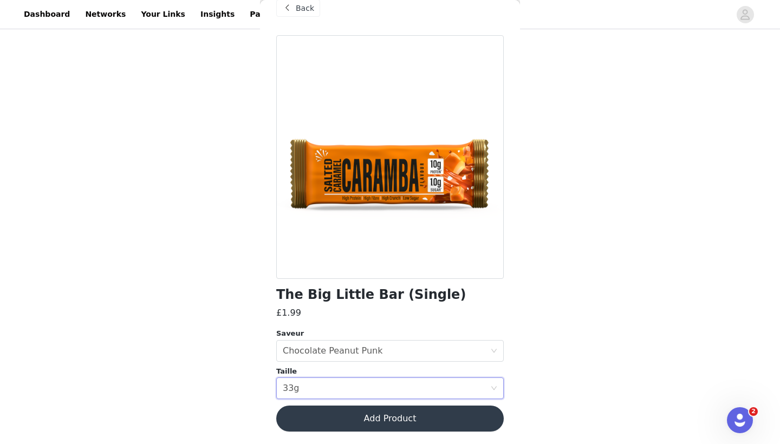
click at [322, 420] on button "Add Product" at bounding box center [389, 419] width 227 height 26
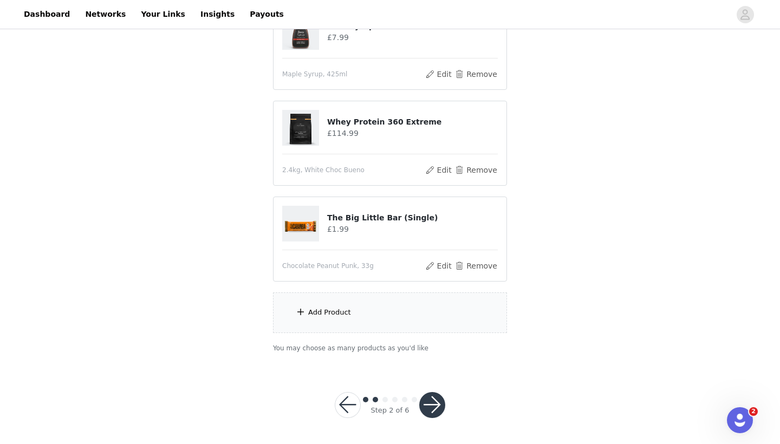
scroll to position [263, 0]
click at [436, 410] on button "button" at bounding box center [432, 406] width 26 height 26
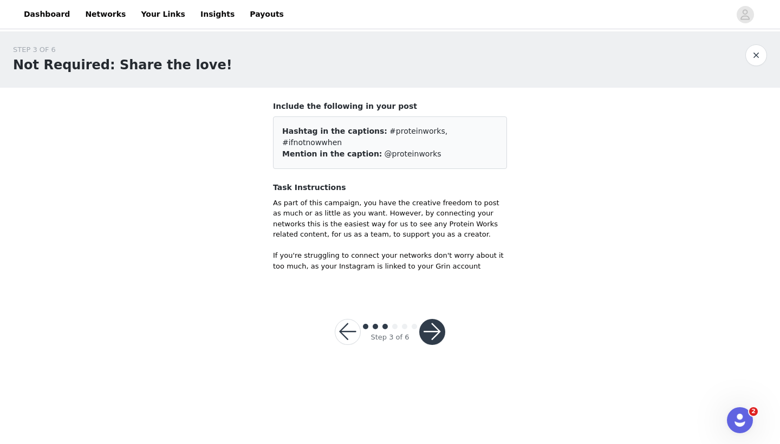
click at [434, 319] on button "button" at bounding box center [432, 332] width 26 height 26
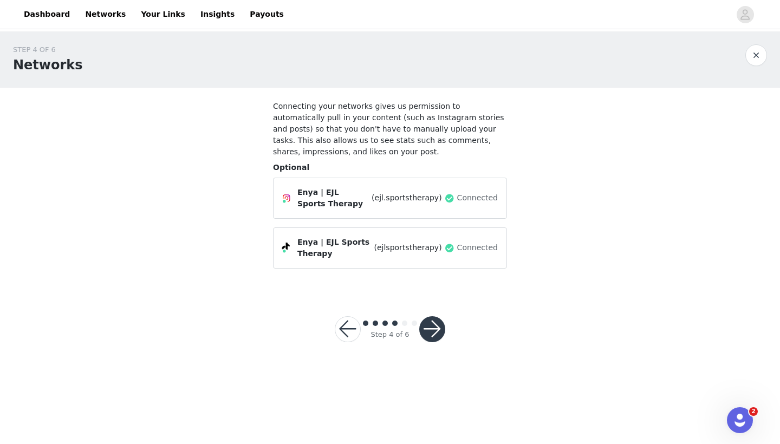
click at [435, 328] on button "button" at bounding box center [432, 329] width 26 height 26
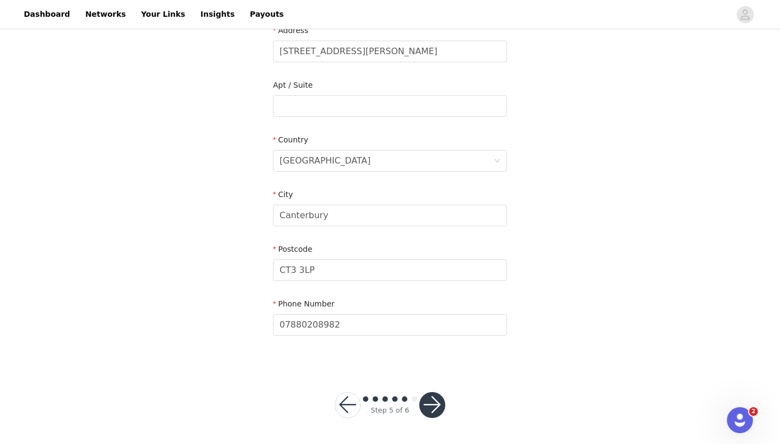
scroll to position [239, 0]
click at [436, 401] on button "button" at bounding box center [432, 406] width 26 height 26
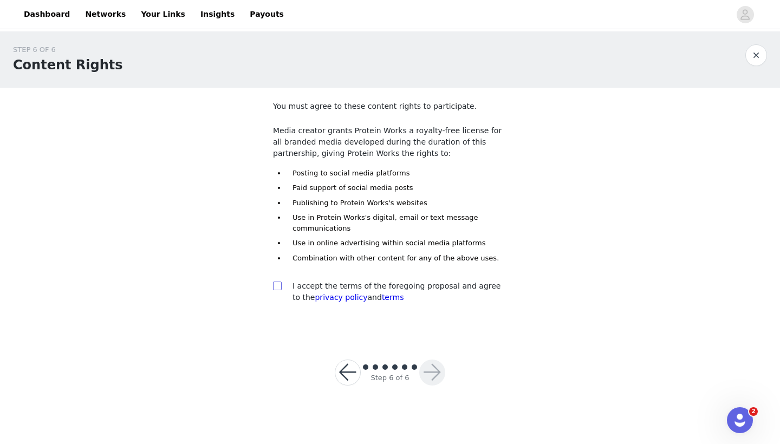
click at [279, 288] on input "checkbox" at bounding box center [277, 286] width 8 height 8
checkbox input "true"
click at [429, 370] on button "button" at bounding box center [432, 373] width 26 height 26
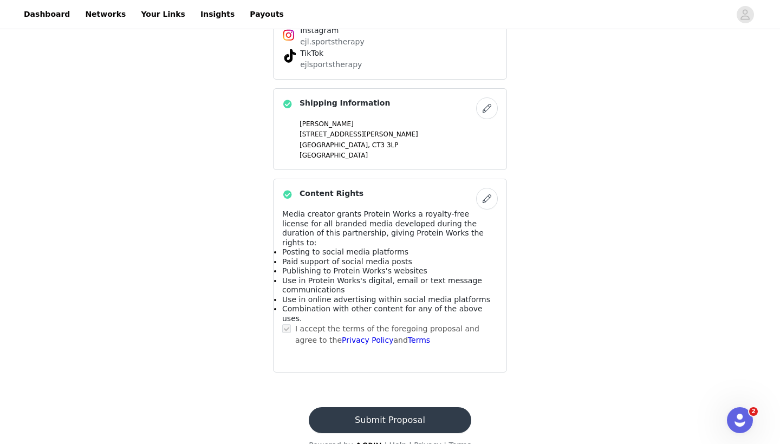
scroll to position [596, 0]
click at [418, 408] on button "Submit Proposal" at bounding box center [390, 421] width 162 height 26
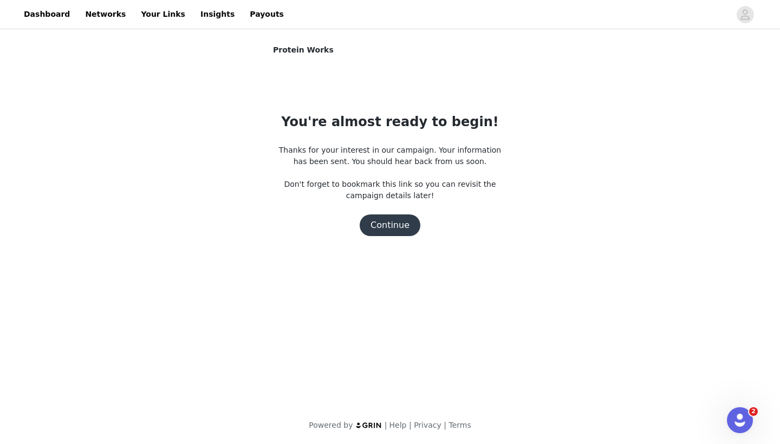
click at [396, 228] on button "Continue" at bounding box center [390, 225] width 61 height 22
